Goal: Use online tool/utility: Utilize a website feature to perform a specific function

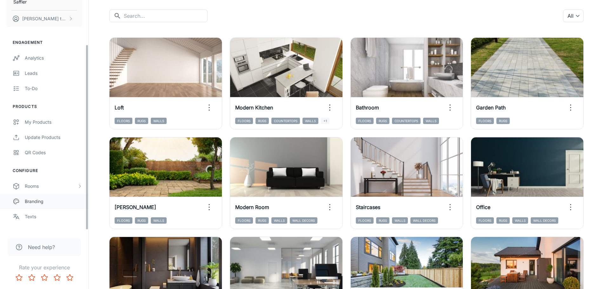
scroll to position [56, 0]
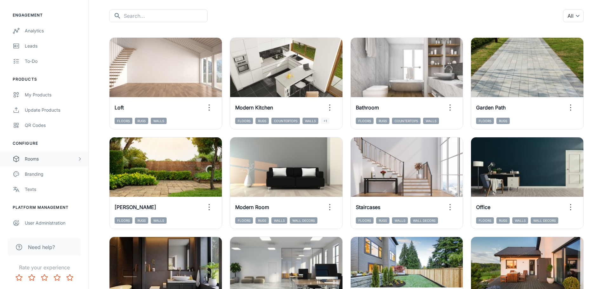
click at [48, 161] on div "Rooms" at bounding box center [51, 159] width 52 height 7
click at [42, 92] on div "My Products" at bounding box center [53, 94] width 57 height 7
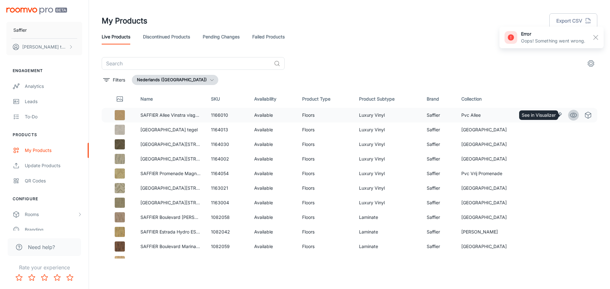
click at [569, 113] on icon "See in Visualizer" at bounding box center [573, 115] width 8 height 8
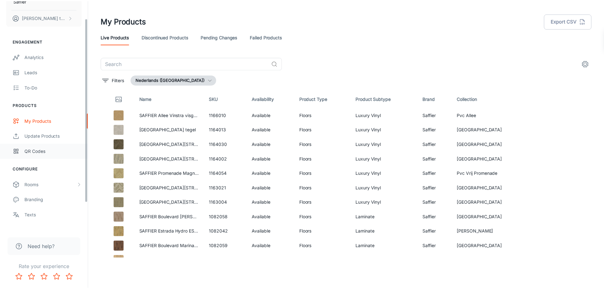
scroll to position [56, 0]
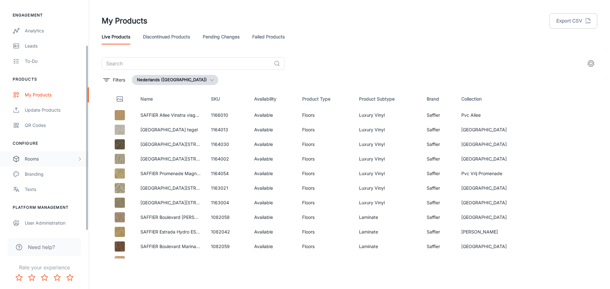
click at [46, 165] on div "Rooms" at bounding box center [44, 158] width 89 height 15
click at [39, 171] on div "My Rooms" at bounding box center [53, 174] width 57 height 7
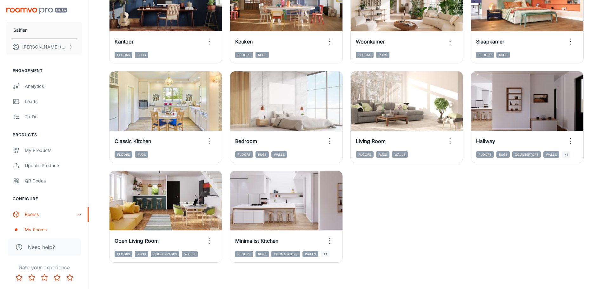
scroll to position [63, 0]
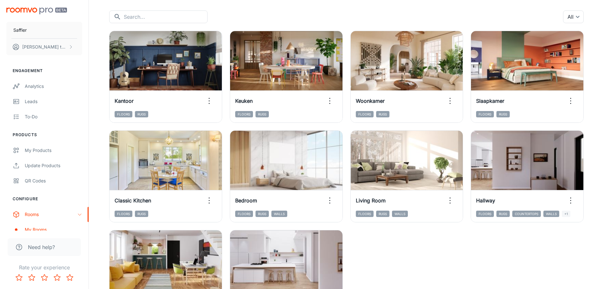
click at [429, 241] on div "View in visualizer Kantoor Floors Rugs View in visualizer Keuken Floors Rugs Vi…" at bounding box center [343, 172] width 482 height 299
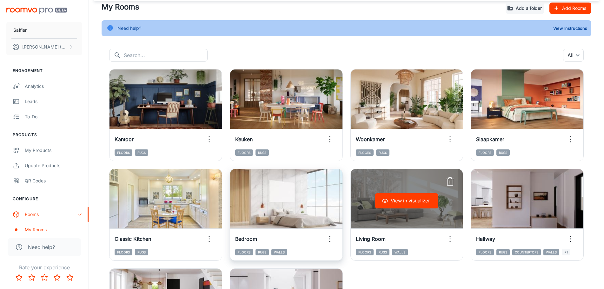
scroll to position [0, 0]
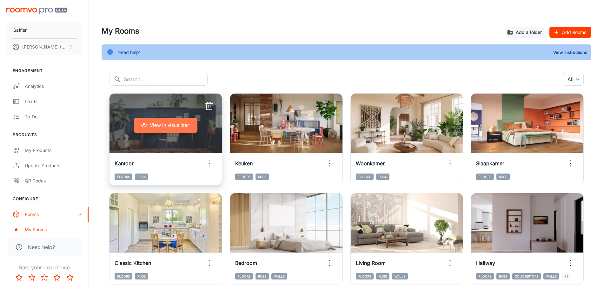
click at [166, 122] on button "View in visualizer" at bounding box center [166, 125] width 64 height 15
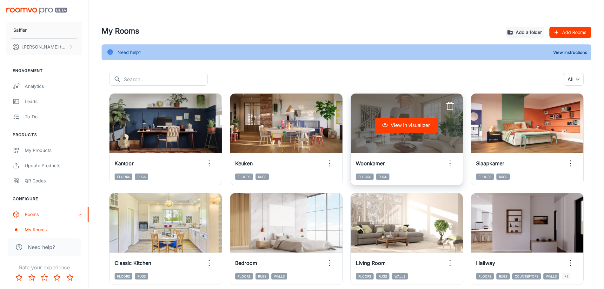
click at [414, 124] on button "View in visualizer" at bounding box center [407, 125] width 64 height 15
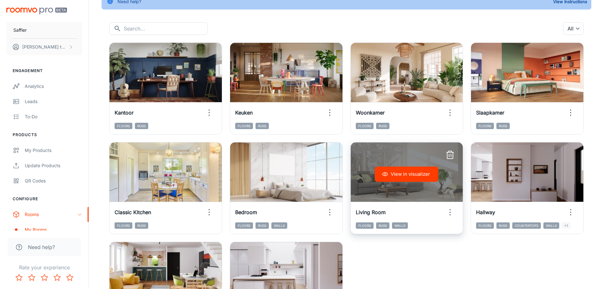
scroll to position [64, 0]
